Goal: Task Accomplishment & Management: Manage account settings

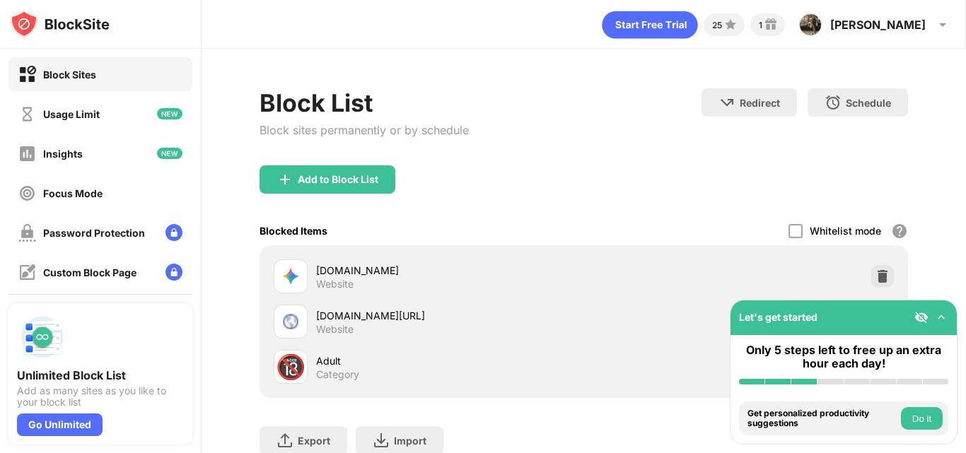
scroll to position [107, 0]
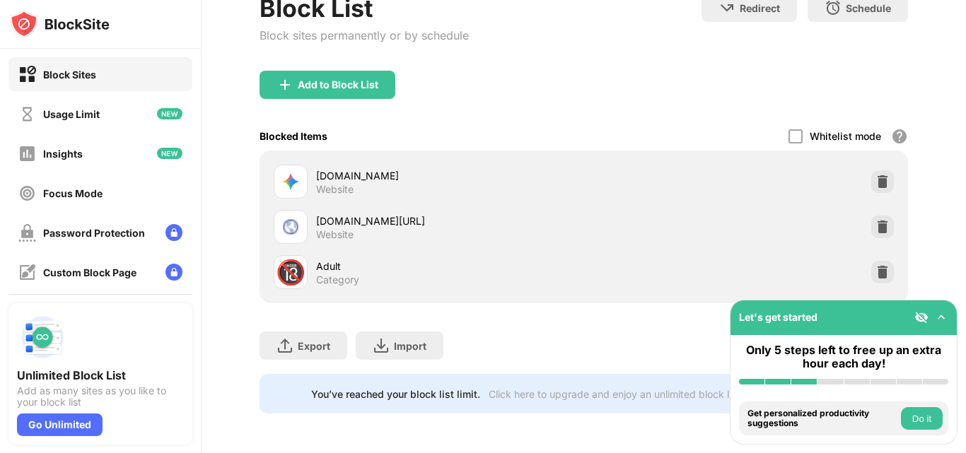
click at [58, 78] on div "Block Sites" at bounding box center [69, 75] width 53 height 12
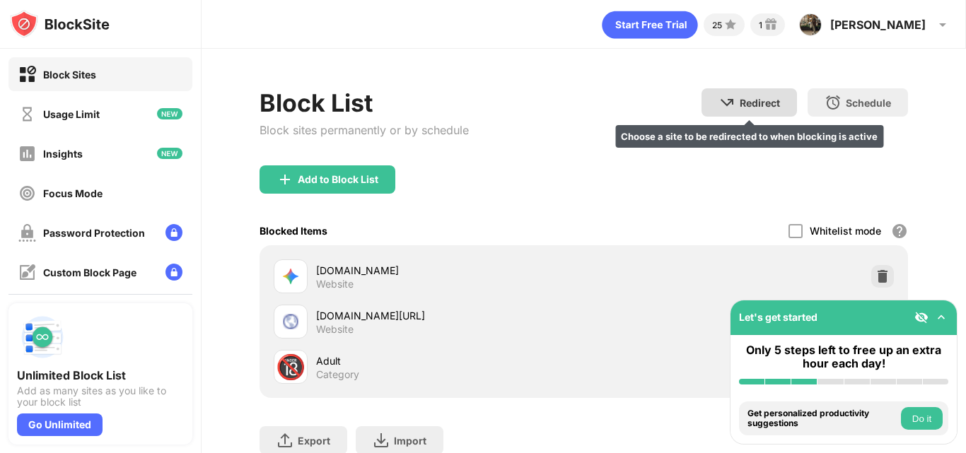
click at [759, 100] on div "Redirect" at bounding box center [760, 103] width 40 height 12
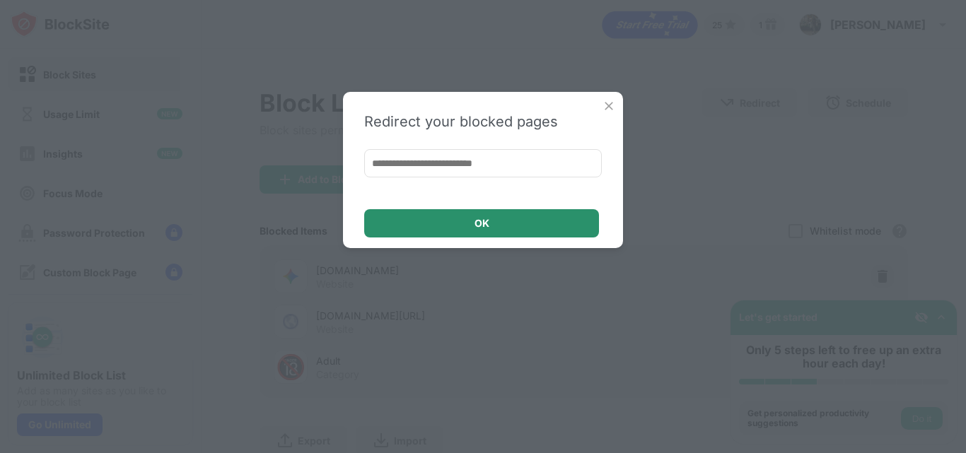
click at [544, 224] on div "OK" at bounding box center [481, 223] width 235 height 28
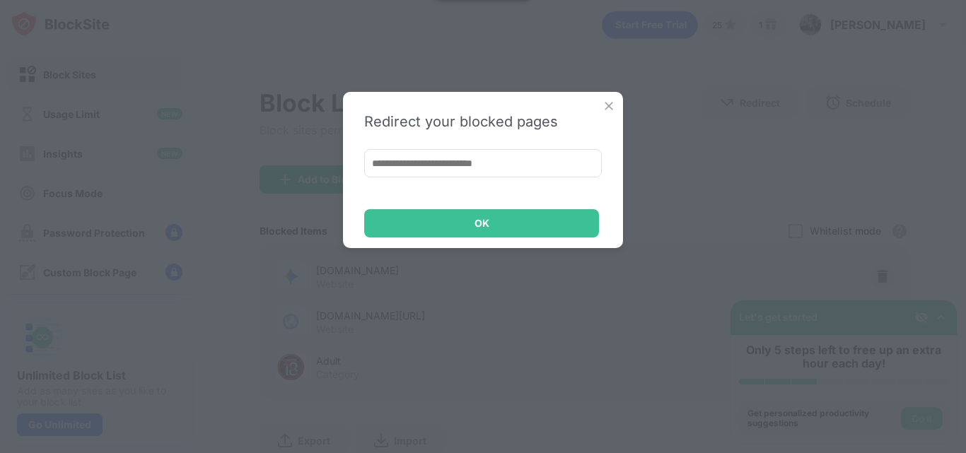
click at [606, 107] on img at bounding box center [609, 106] width 14 height 14
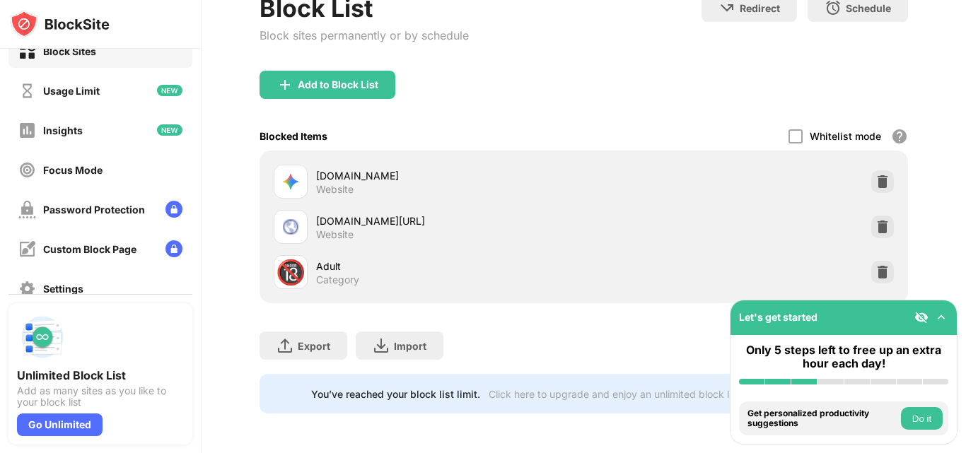
scroll to position [107, 149]
click at [899, 159] on div "[DOMAIN_NAME] Website" at bounding box center [583, 181] width 631 height 45
click at [890, 175] on img at bounding box center [882, 182] width 14 height 14
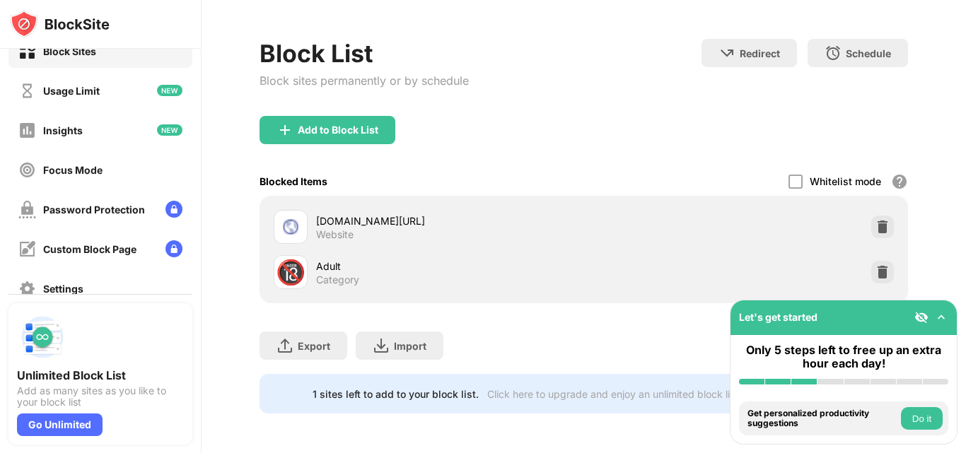
scroll to position [62, 149]
